Goal: Transaction & Acquisition: Register for event/course

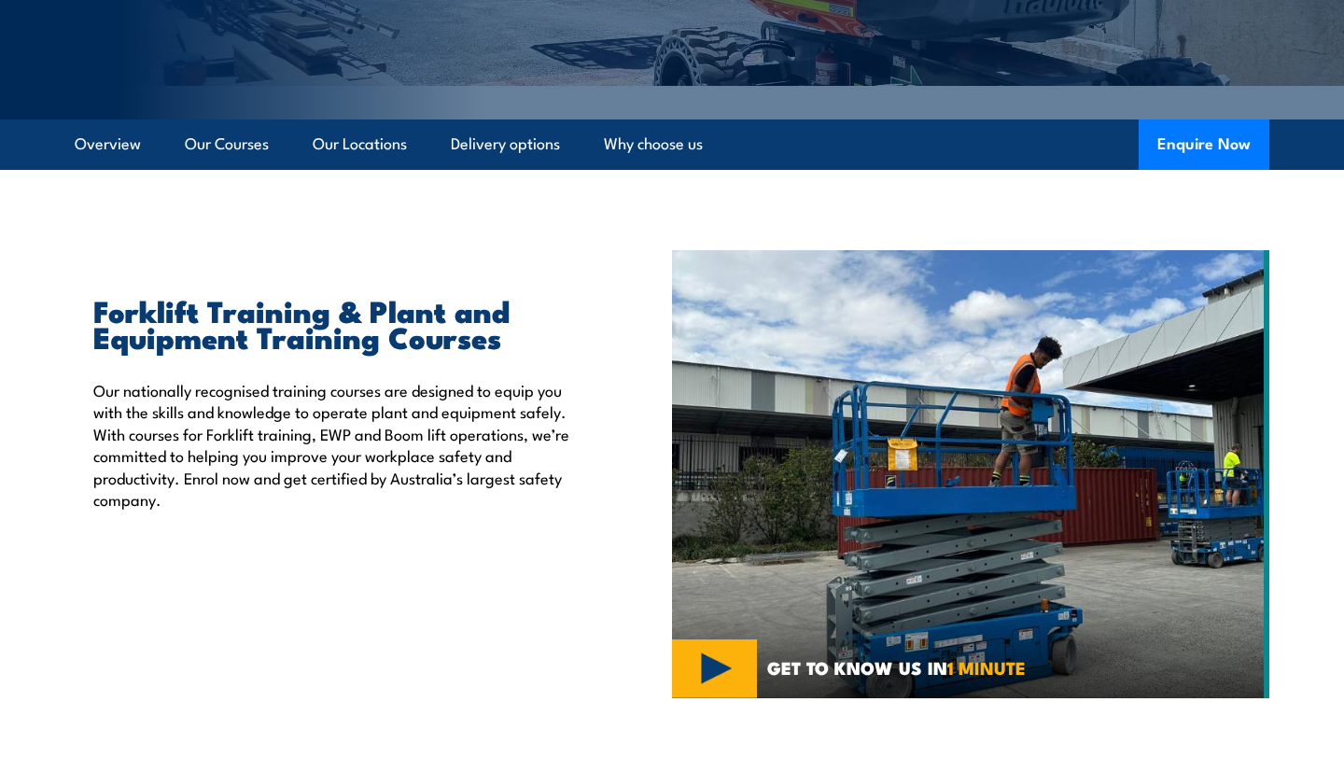
scroll to position [453, 0]
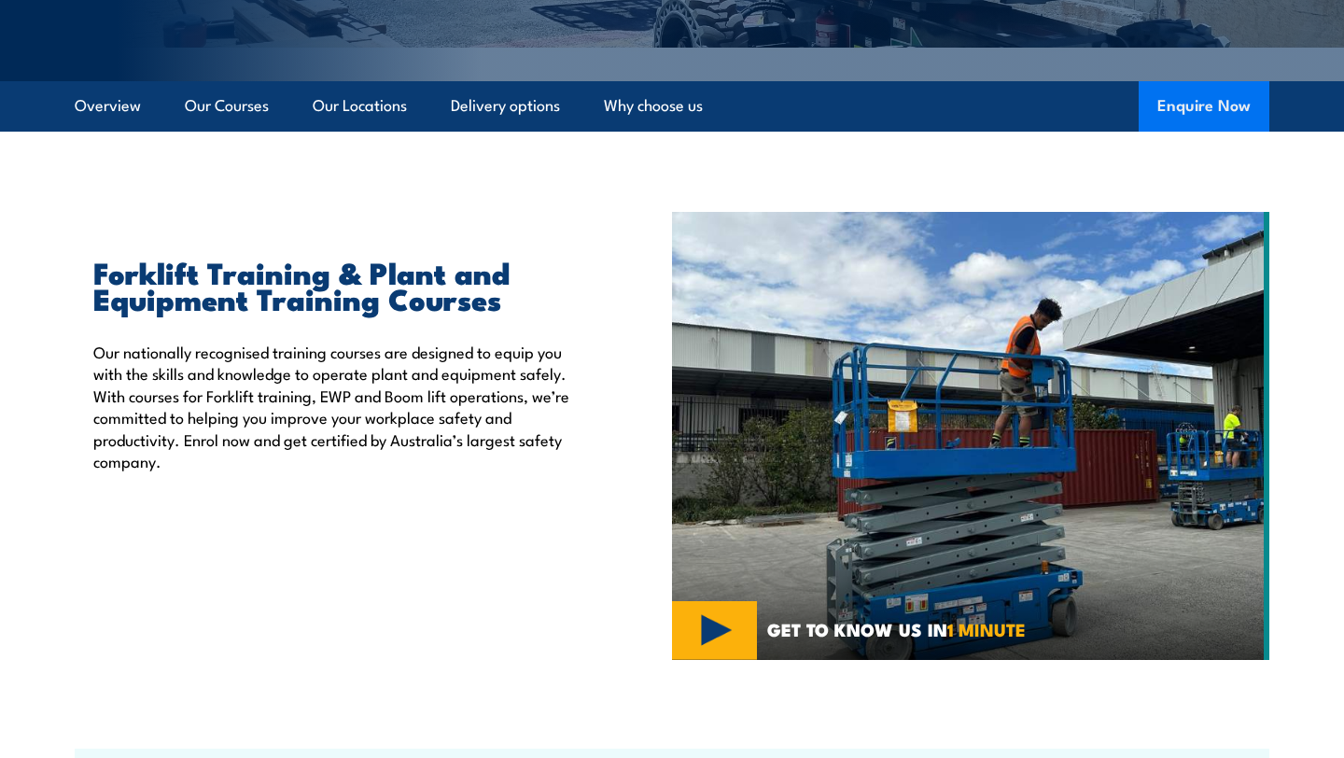
click at [1164, 122] on button "Enquire Now" at bounding box center [1203, 106] width 131 height 50
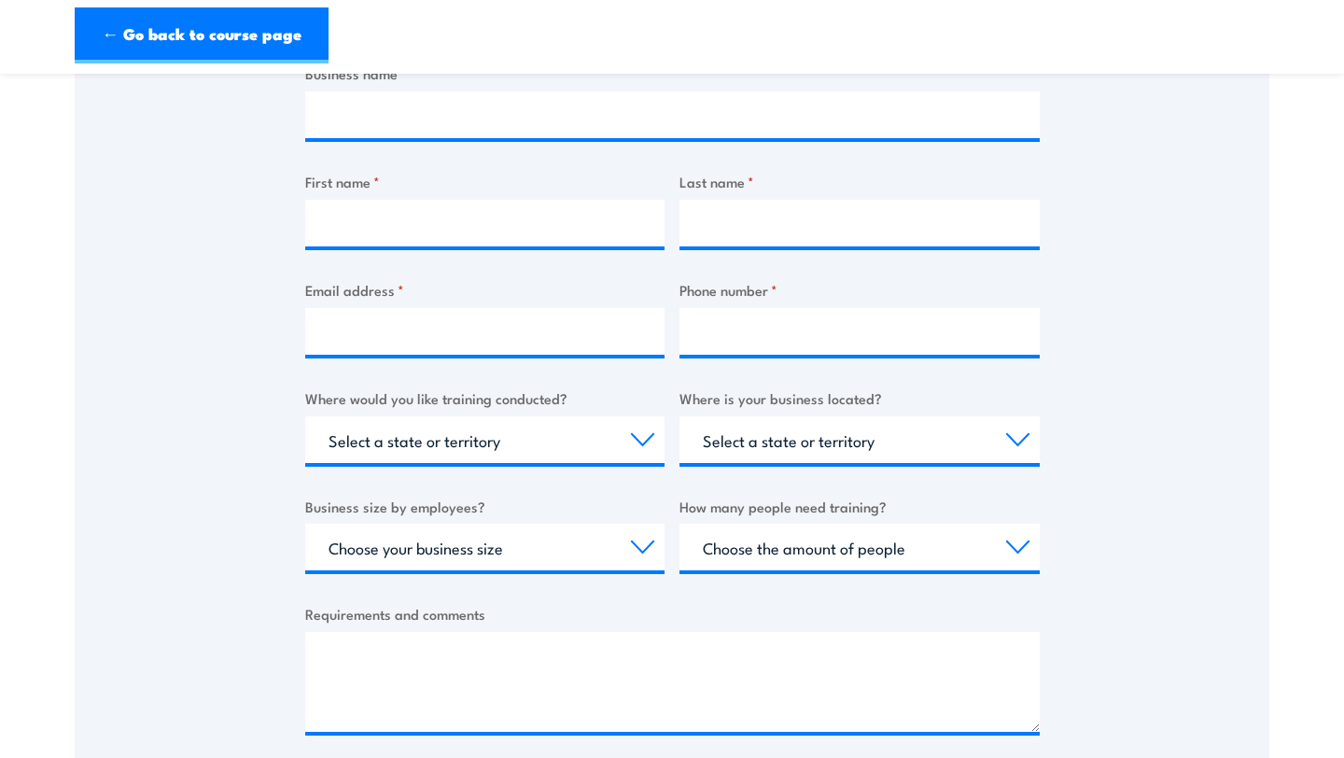
scroll to position [450, 0]
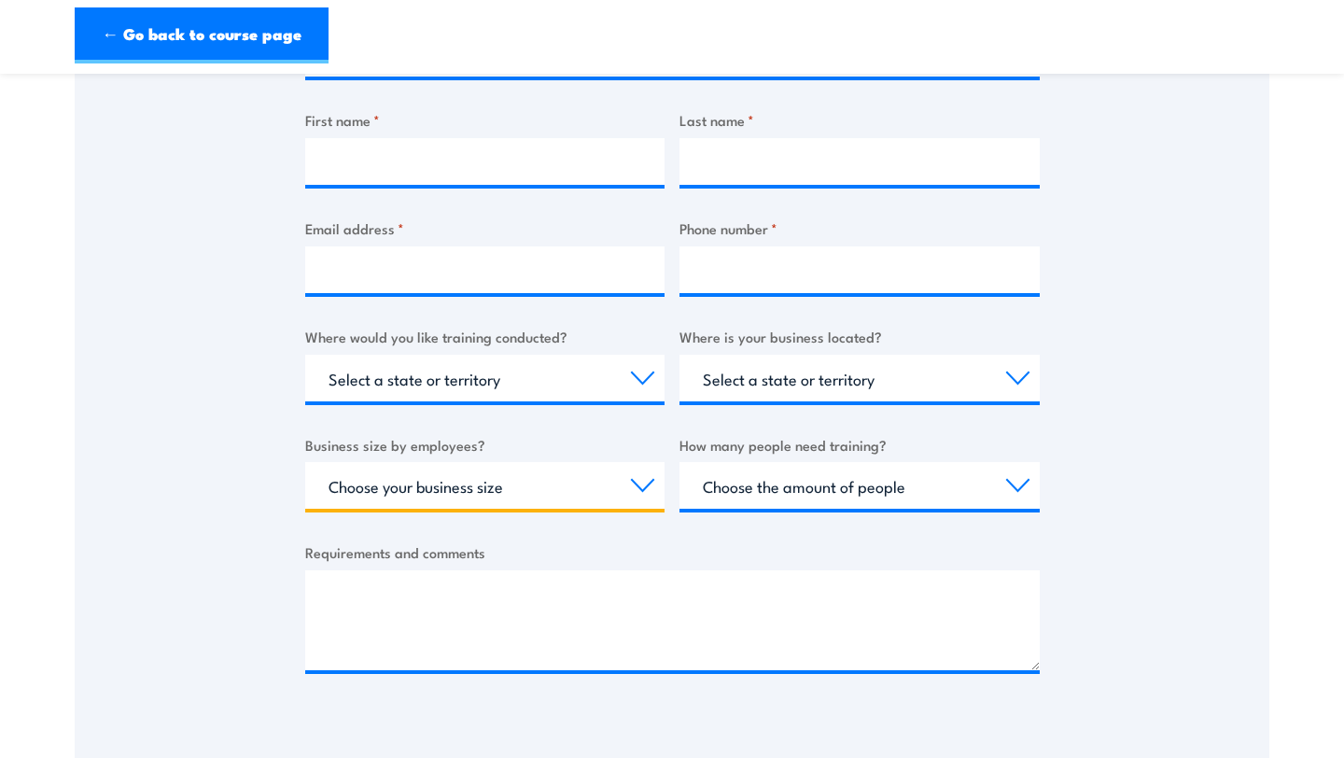
click at [443, 481] on select "Choose your business size 1 to 19 20 to 199 200+" at bounding box center [485, 485] width 360 height 47
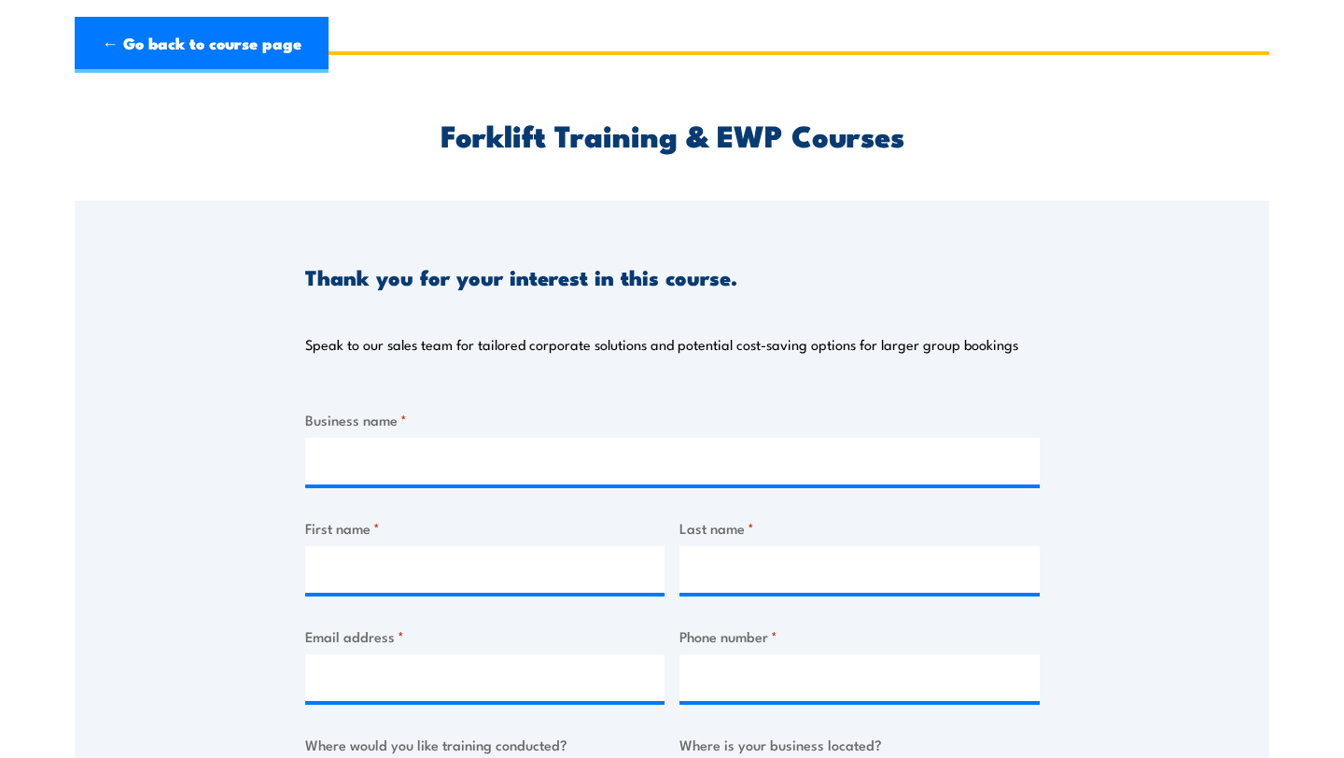
scroll to position [0, 0]
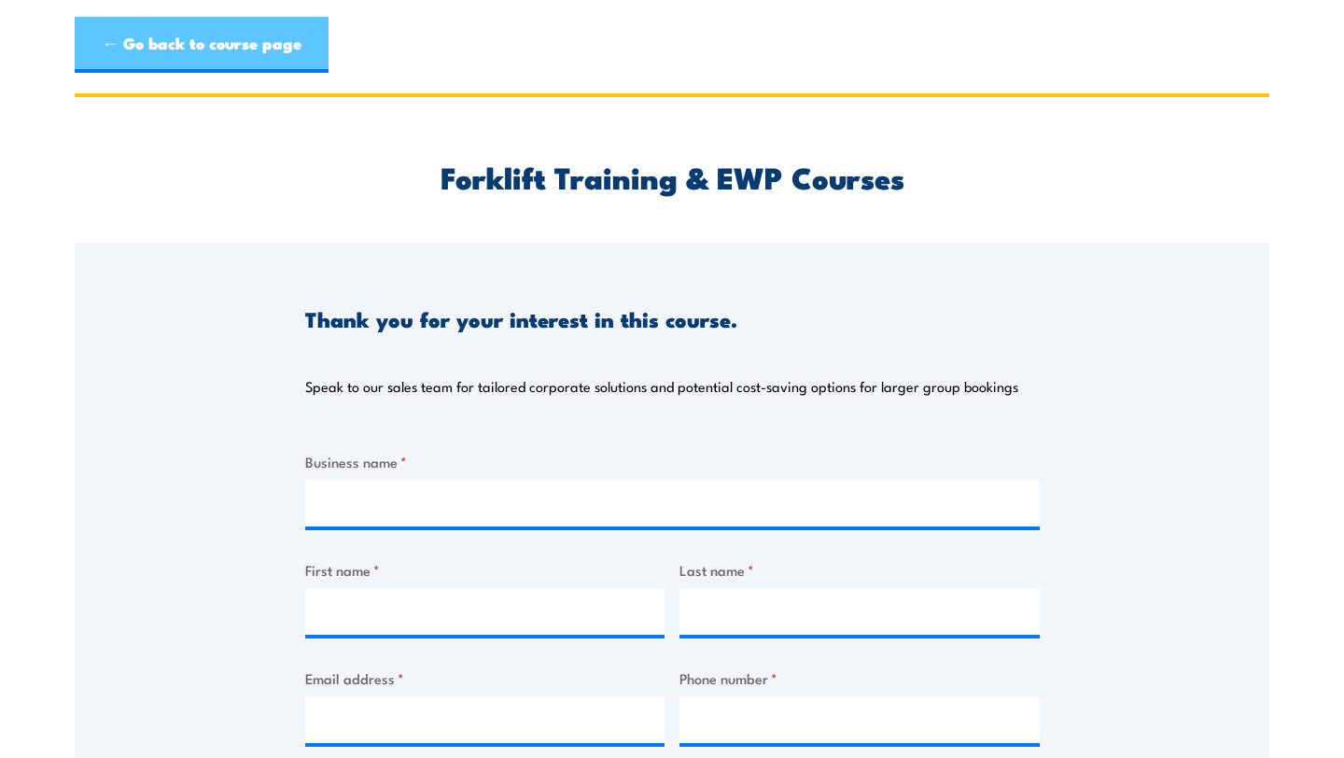
click at [178, 29] on link "← Go back to course page" at bounding box center [202, 45] width 254 height 56
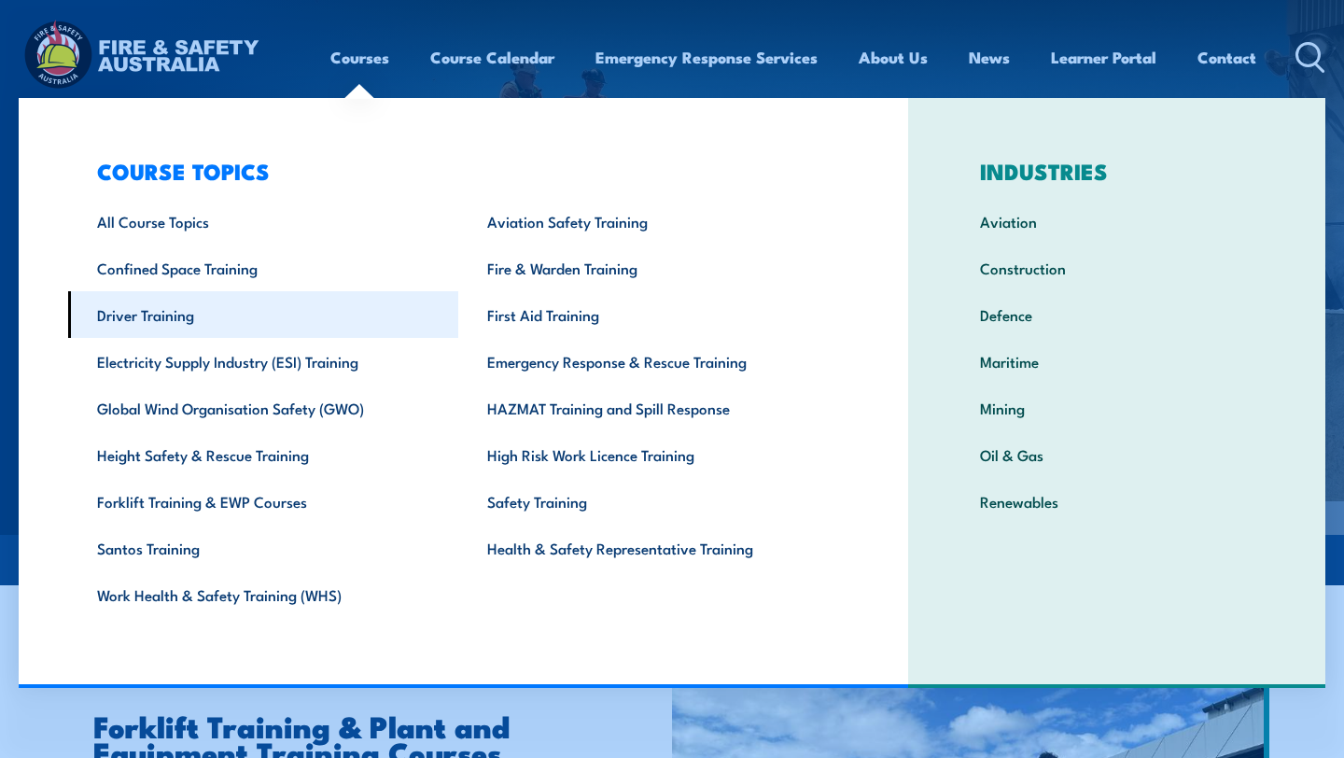
click at [181, 324] on link "Driver Training" at bounding box center [263, 314] width 390 height 47
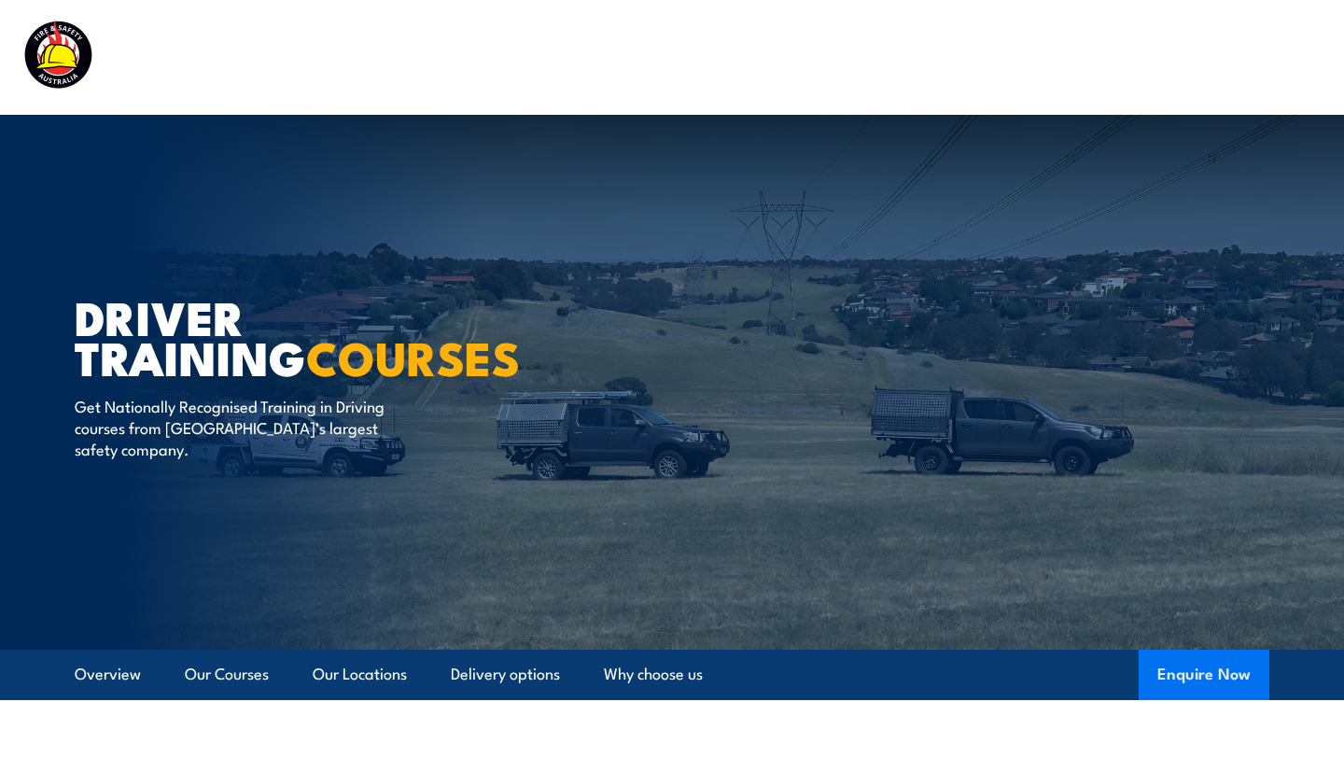
click at [1172, 649] on button "Enquire Now" at bounding box center [1203, 674] width 131 height 50
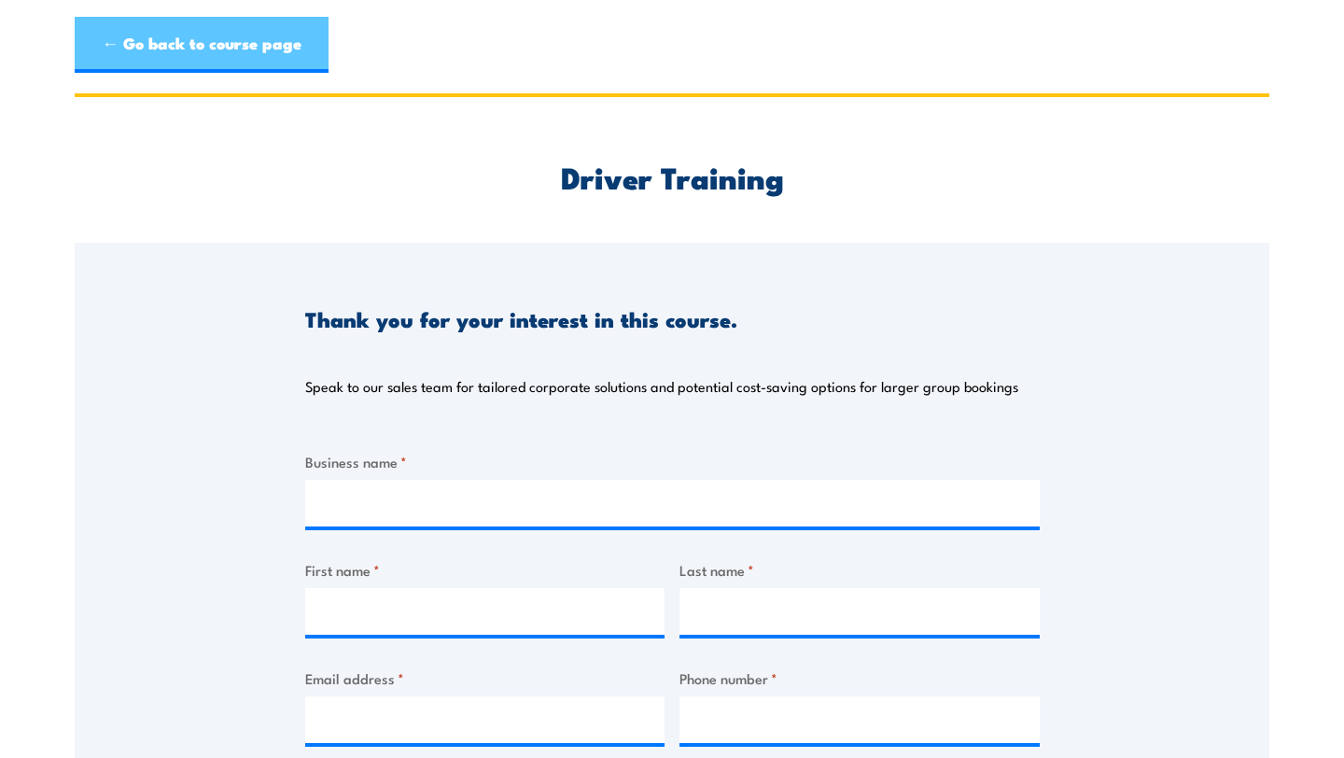
click at [122, 37] on link "← Go back to course page" at bounding box center [202, 45] width 254 height 56
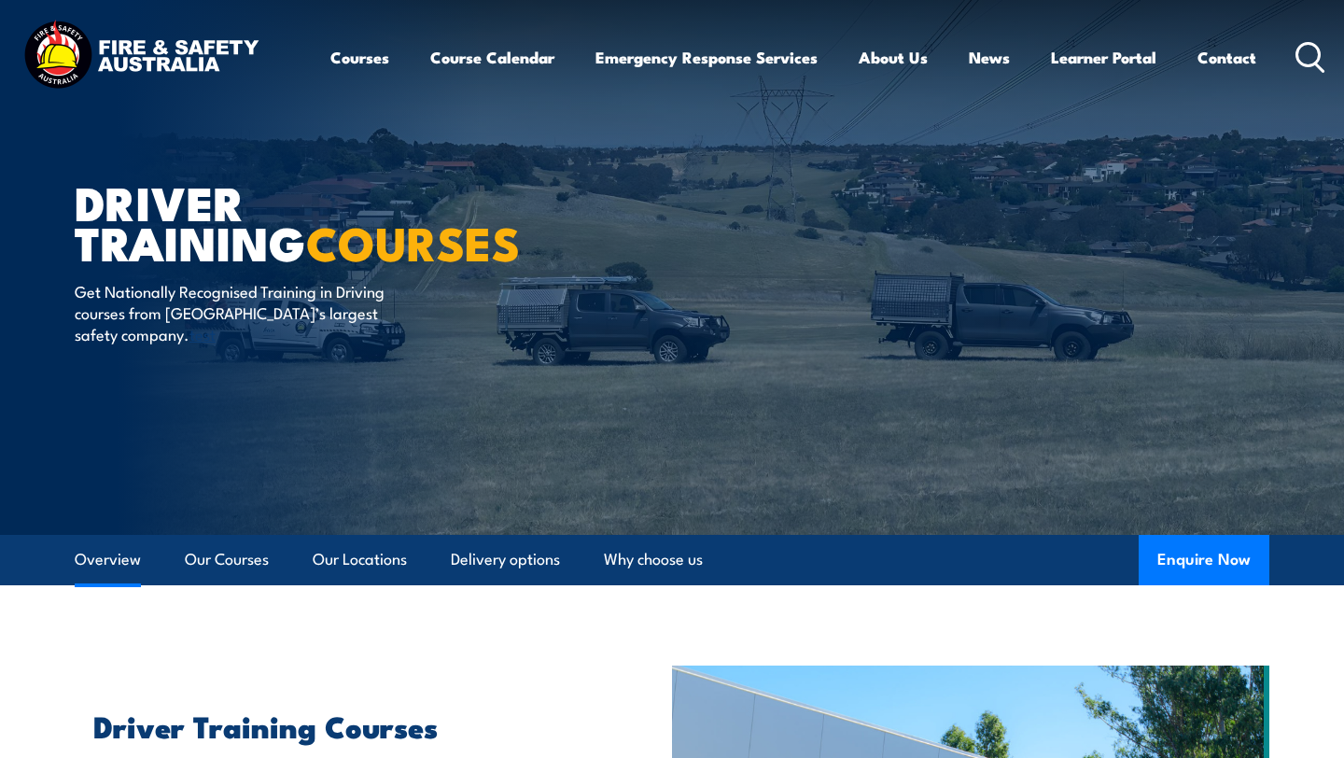
click at [98, 565] on link "Overview" at bounding box center [108, 559] width 66 height 49
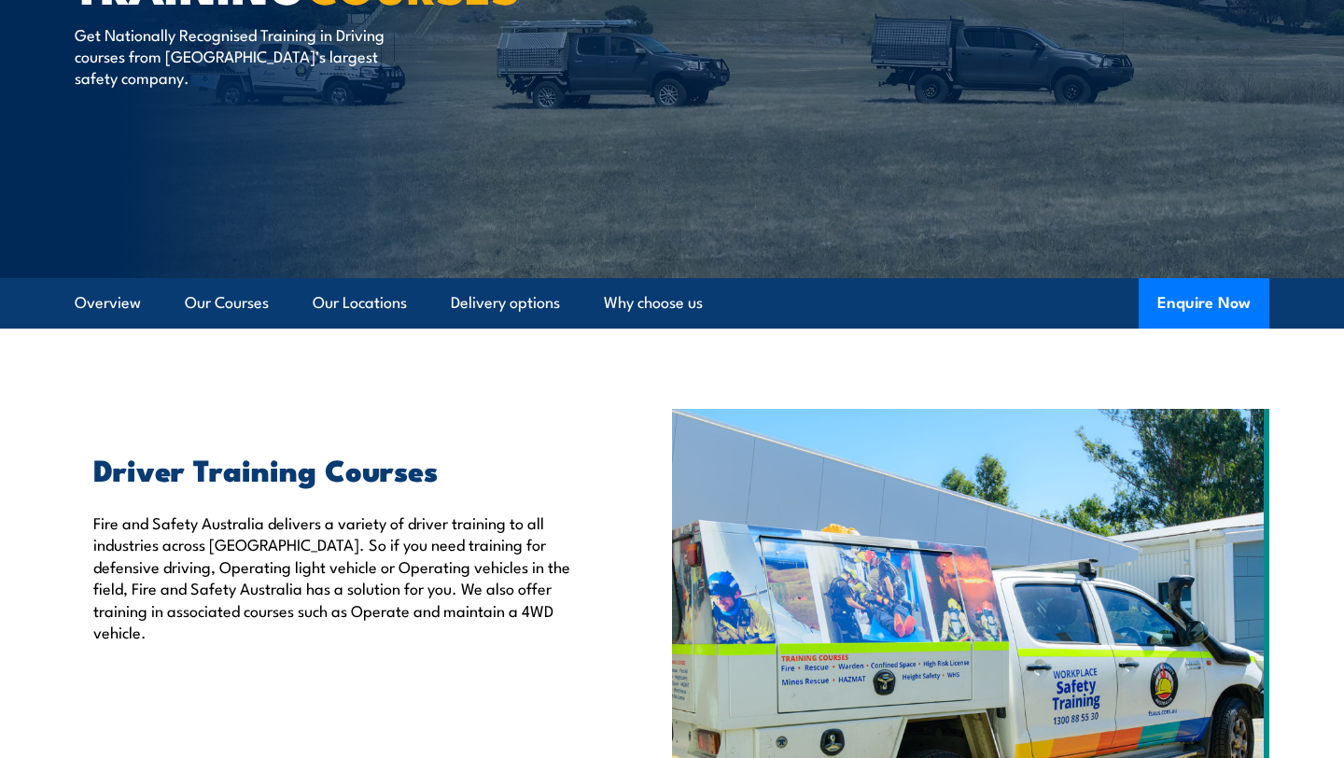
scroll to position [223, 0]
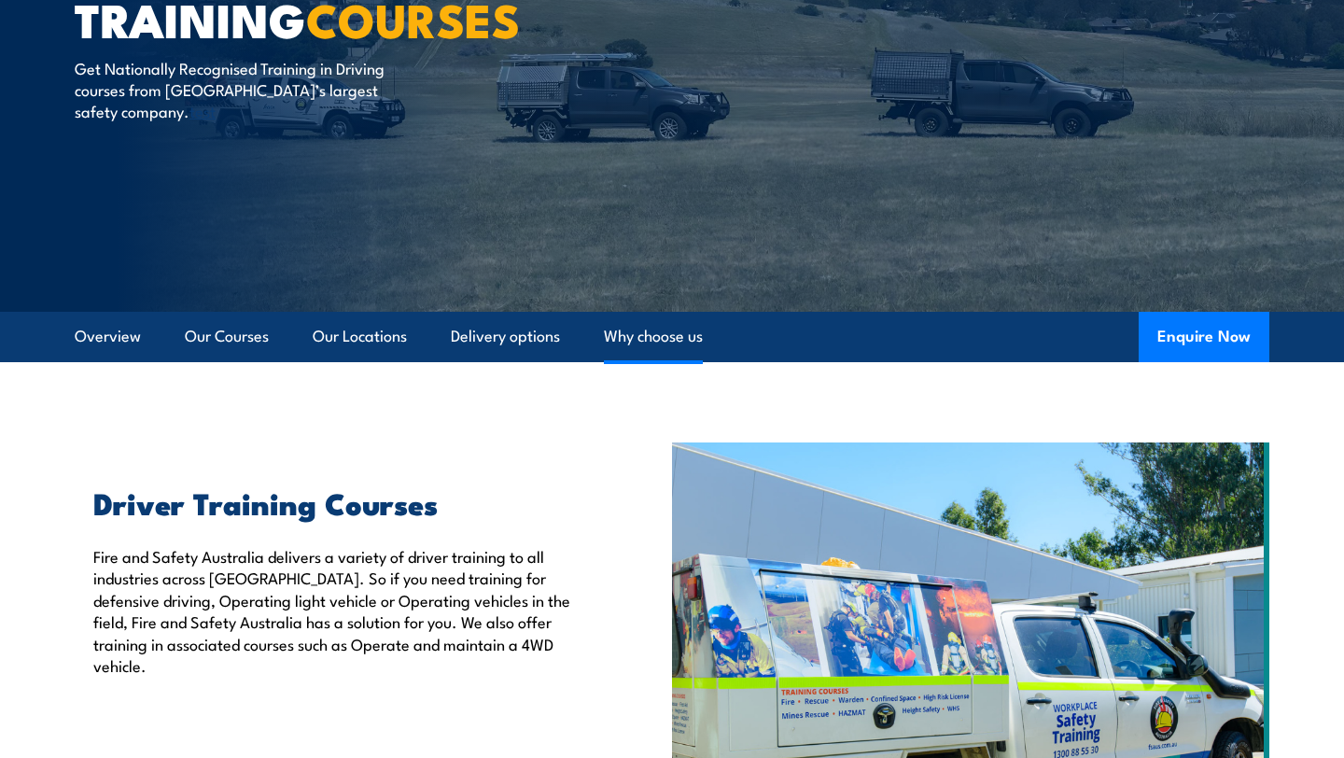
click at [651, 328] on link "Why choose us" at bounding box center [653, 336] width 99 height 49
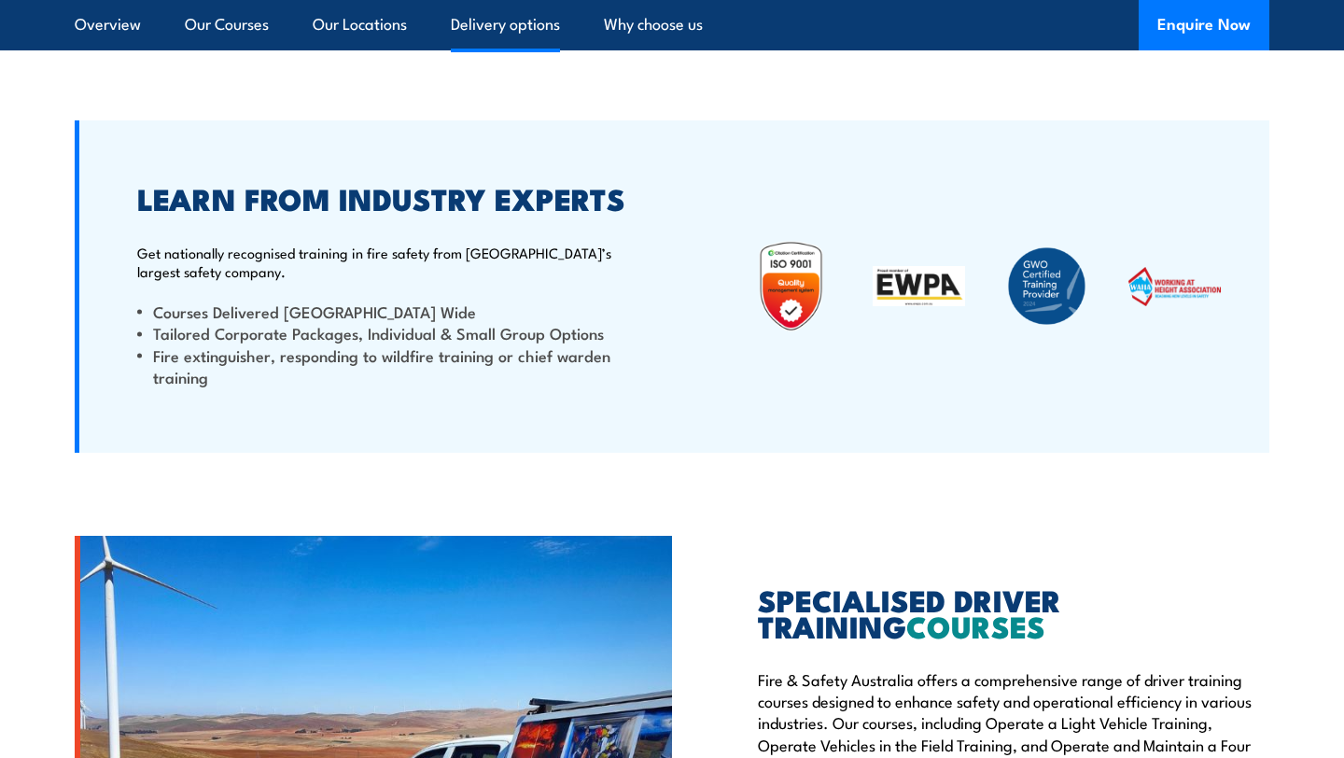
scroll to position [4107, 0]
